Goal: Navigation & Orientation: Find specific page/section

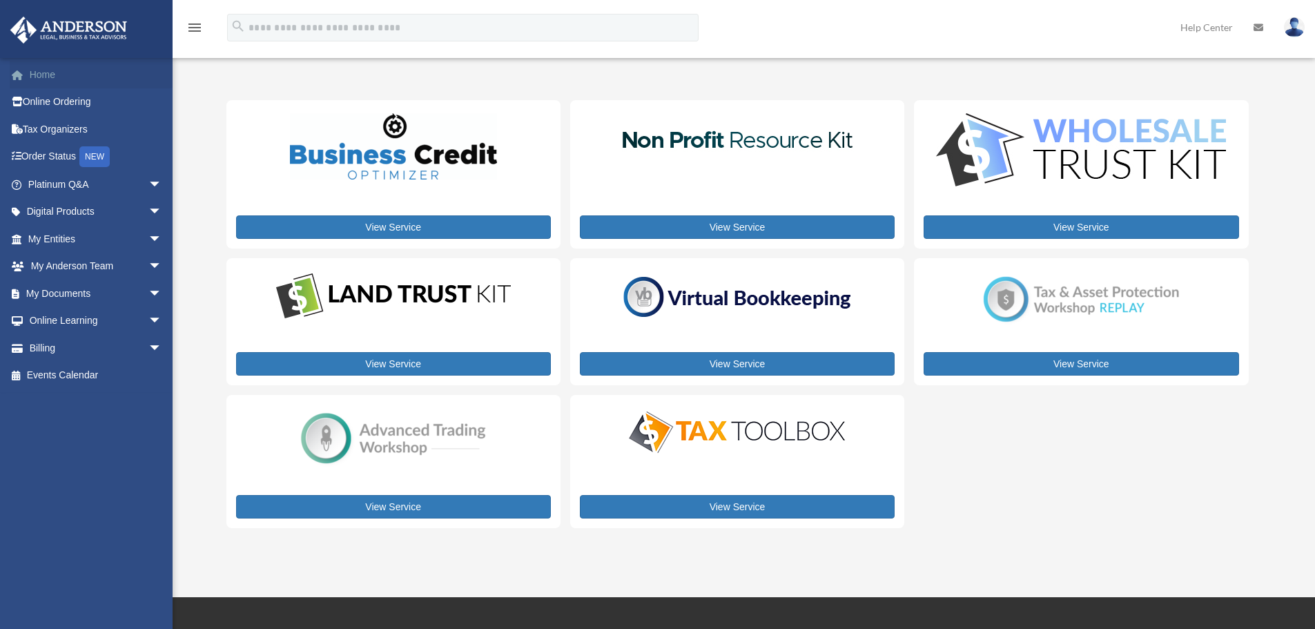
click at [48, 75] on link "Home" at bounding box center [96, 75] width 173 height 28
click at [83, 183] on link "Platinum Q&A arrow_drop_down" at bounding box center [96, 185] width 173 height 28
click at [149, 183] on span "arrow_drop_down" at bounding box center [162, 185] width 28 height 28
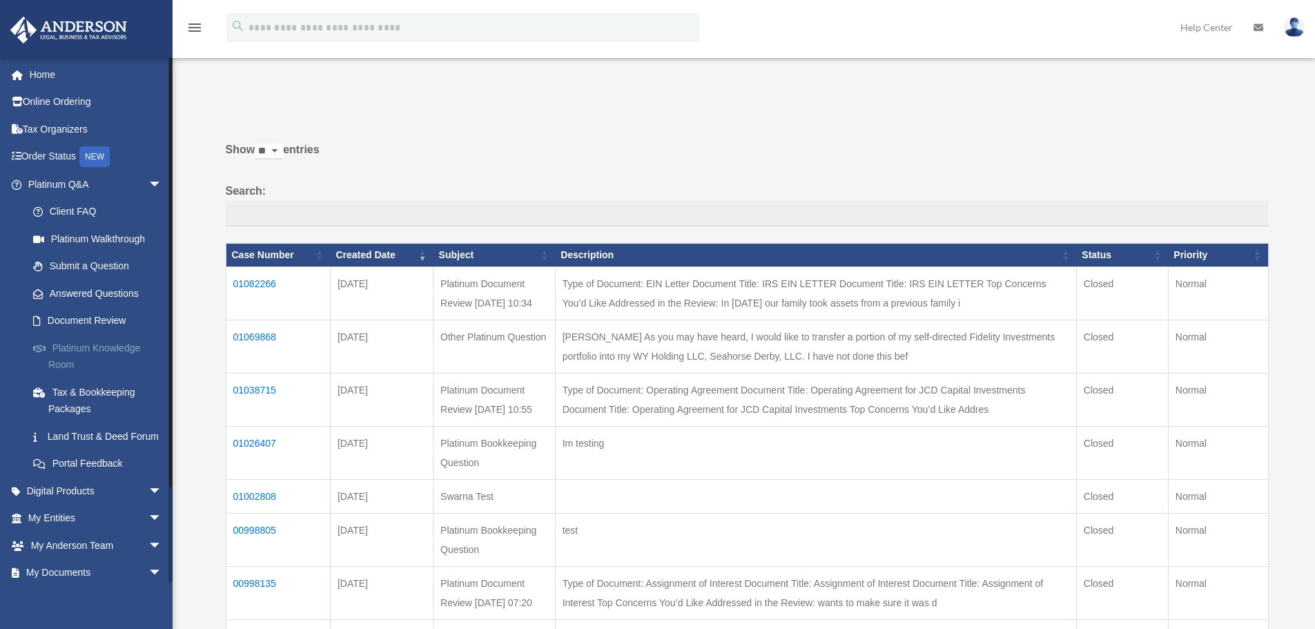
click at [108, 348] on link "Platinum Knowledge Room" at bounding box center [101, 356] width 164 height 44
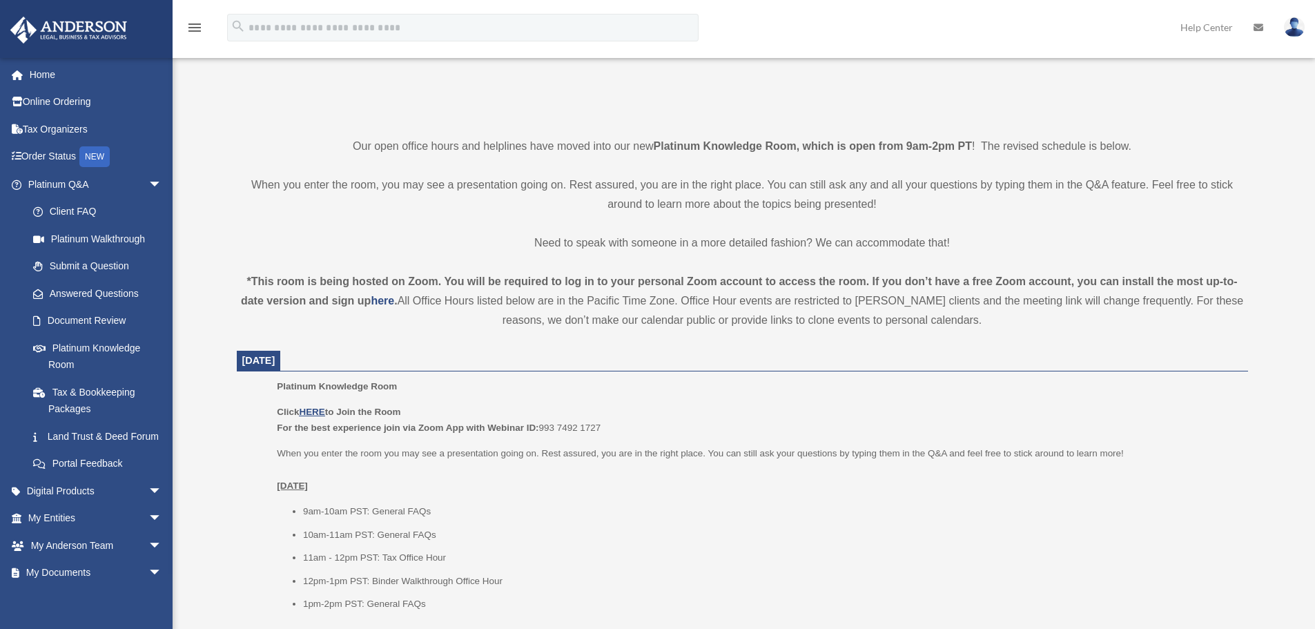
scroll to position [276, 0]
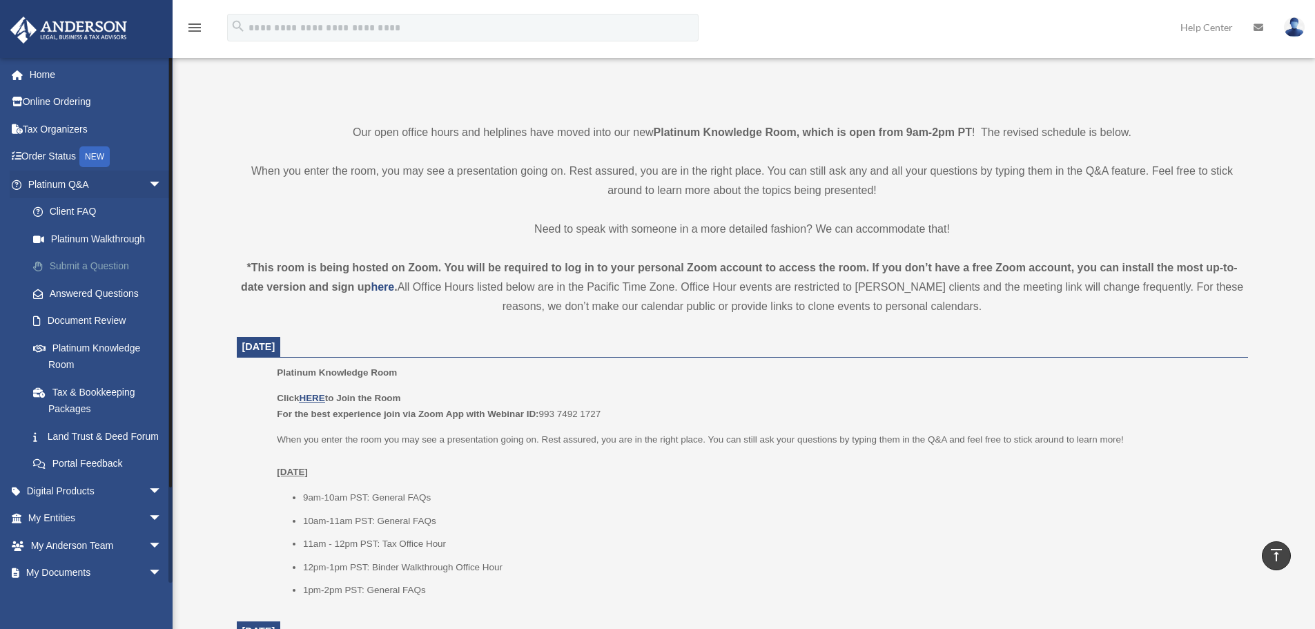
click at [69, 266] on link "Submit a Question" at bounding box center [101, 267] width 164 height 28
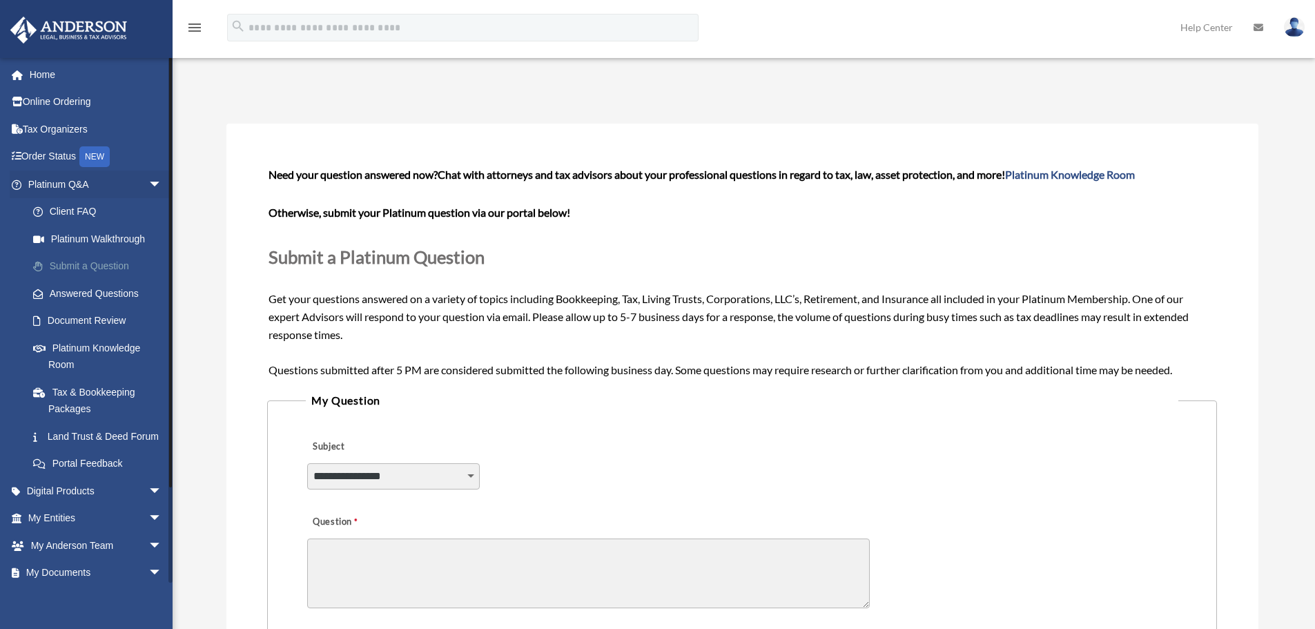
click at [62, 267] on link "Submit a Question" at bounding box center [101, 267] width 164 height 28
click at [84, 294] on link "Answered Questions" at bounding box center [101, 294] width 164 height 28
click at [75, 291] on link "Answered Questions" at bounding box center [101, 294] width 164 height 28
click at [113, 288] on link "Answered Questions" at bounding box center [101, 294] width 164 height 28
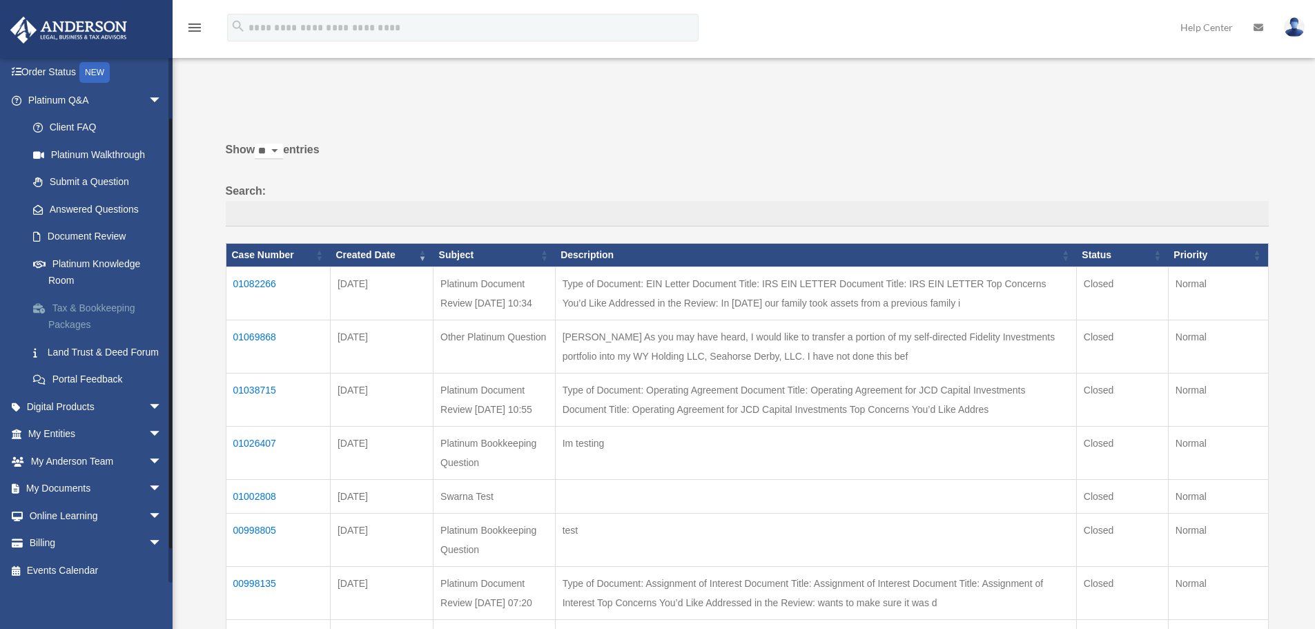
scroll to position [106, 0]
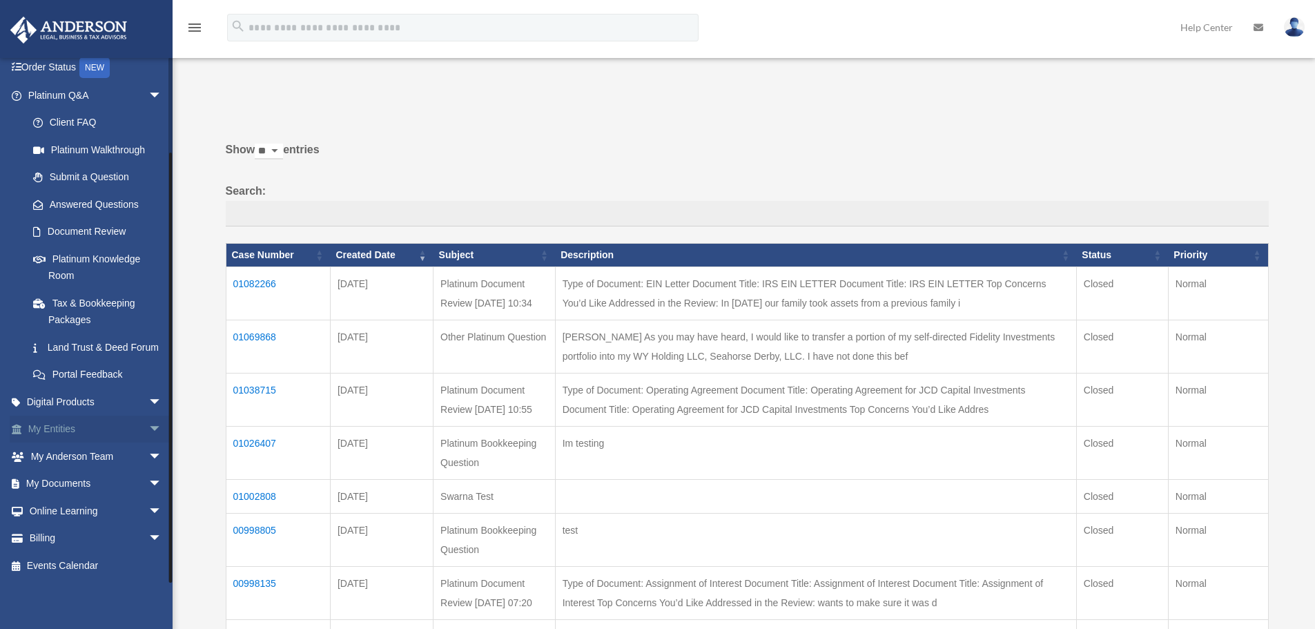
click at [148, 427] on span "arrow_drop_down" at bounding box center [162, 430] width 28 height 28
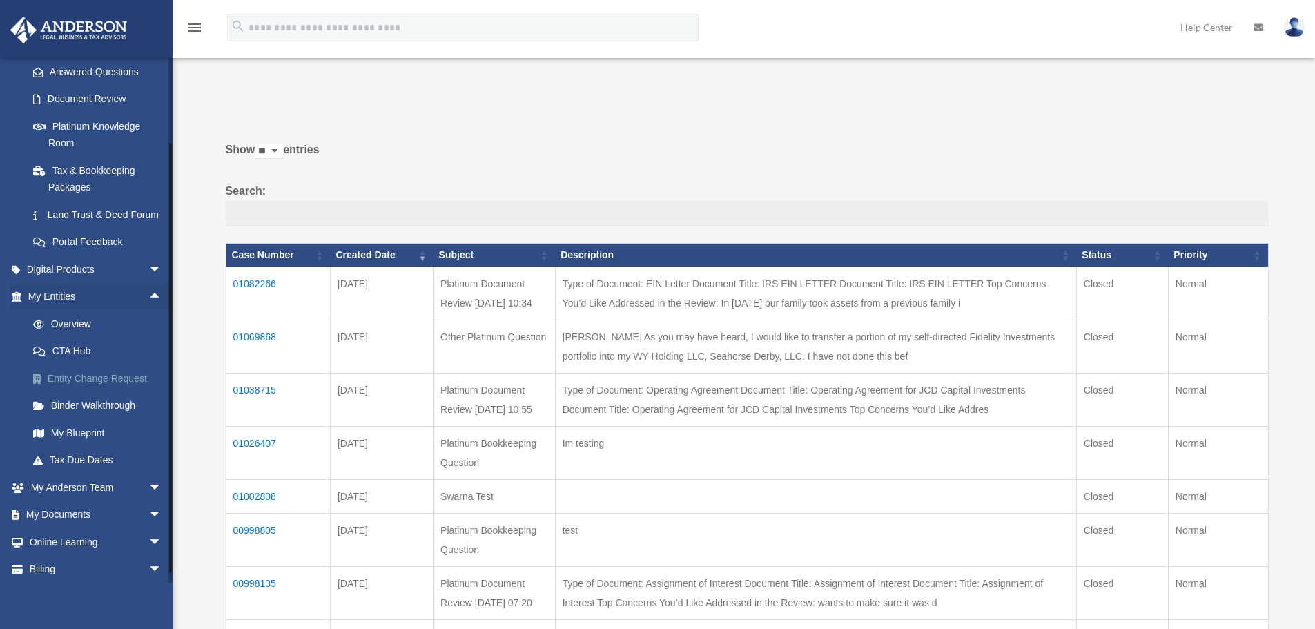
scroll to position [244, 0]
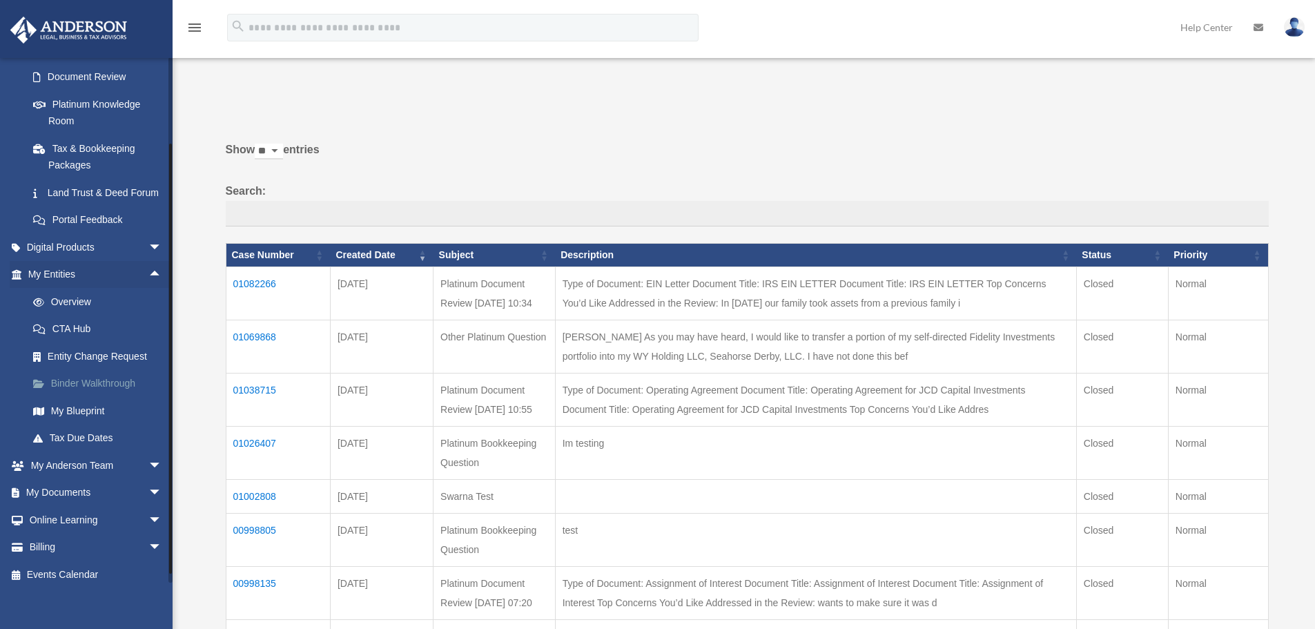
drag, startPoint x: 86, startPoint y: 431, endPoint x: 61, endPoint y: 407, distance: 35.6
click at [86, 425] on link "My Blueprint" at bounding box center [101, 411] width 164 height 28
